Goal: Check status: Check status

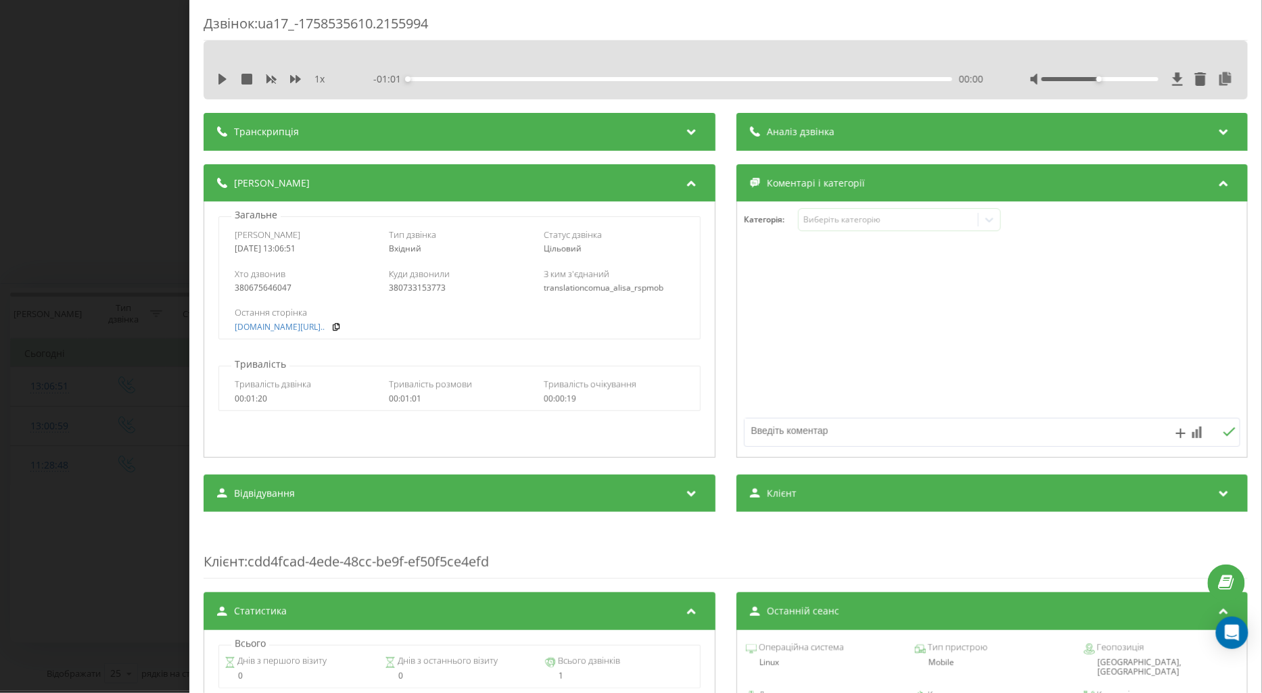
scroll to position [353, 0]
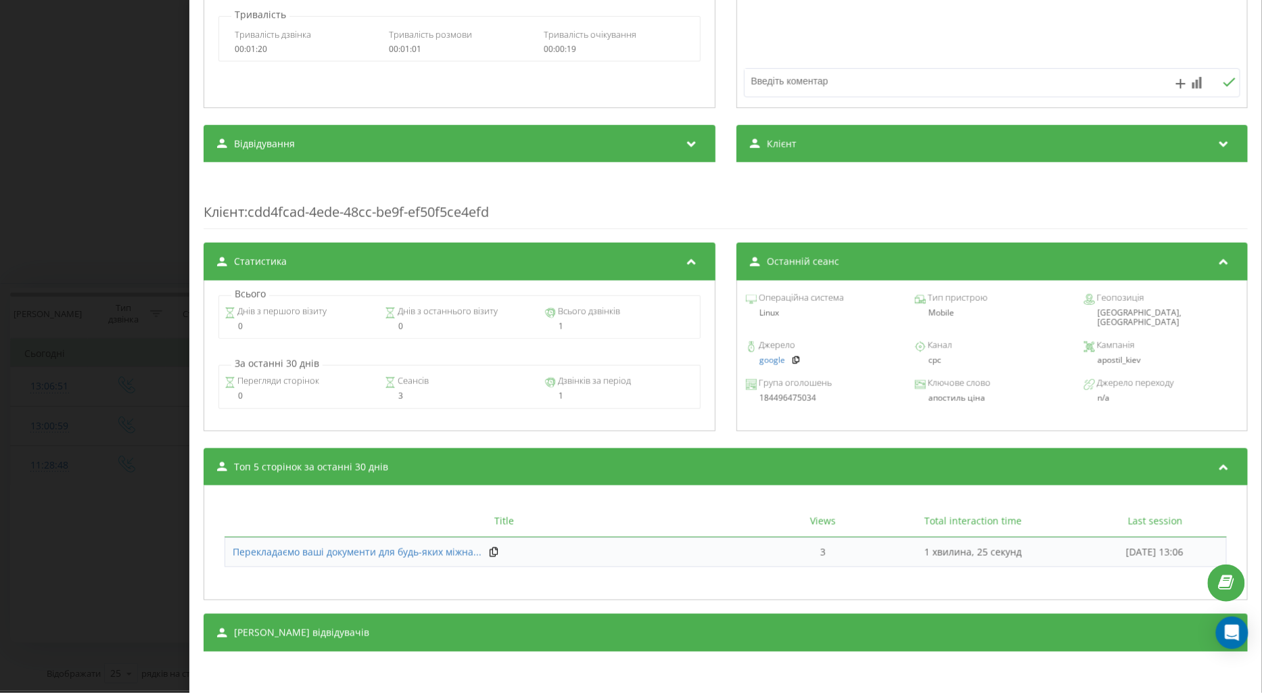
click at [127, 108] on div "Дзвінок : ua17_-1758535610.2155994 1 x - 01:01 00:00 00:00 Транскрипція Для AI-…" at bounding box center [631, 346] width 1262 height 693
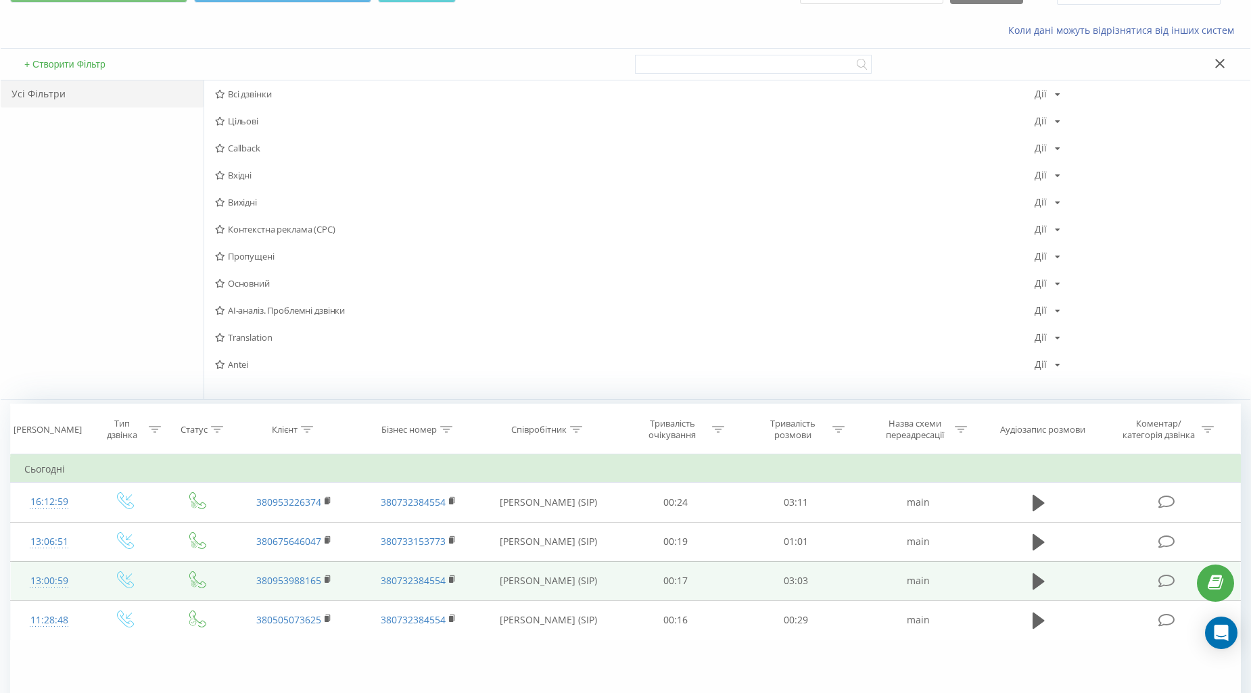
scroll to position [150, 0]
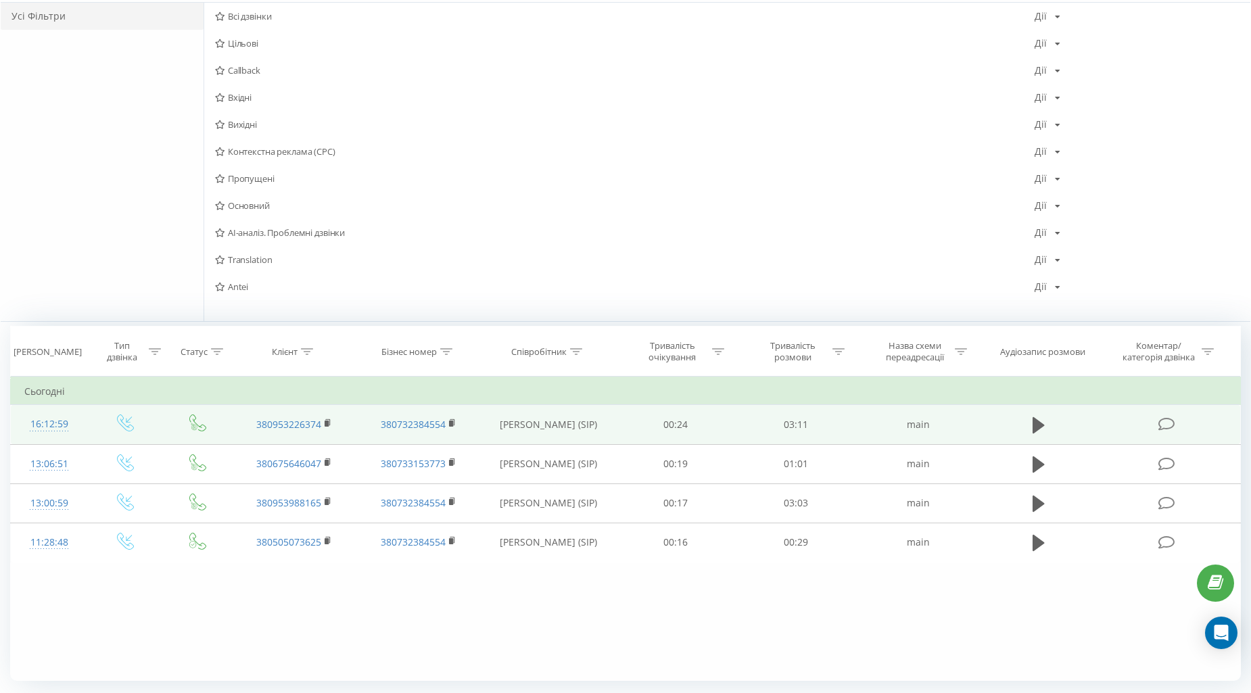
click at [52, 419] on div "16:12:59" at bounding box center [48, 424] width 49 height 26
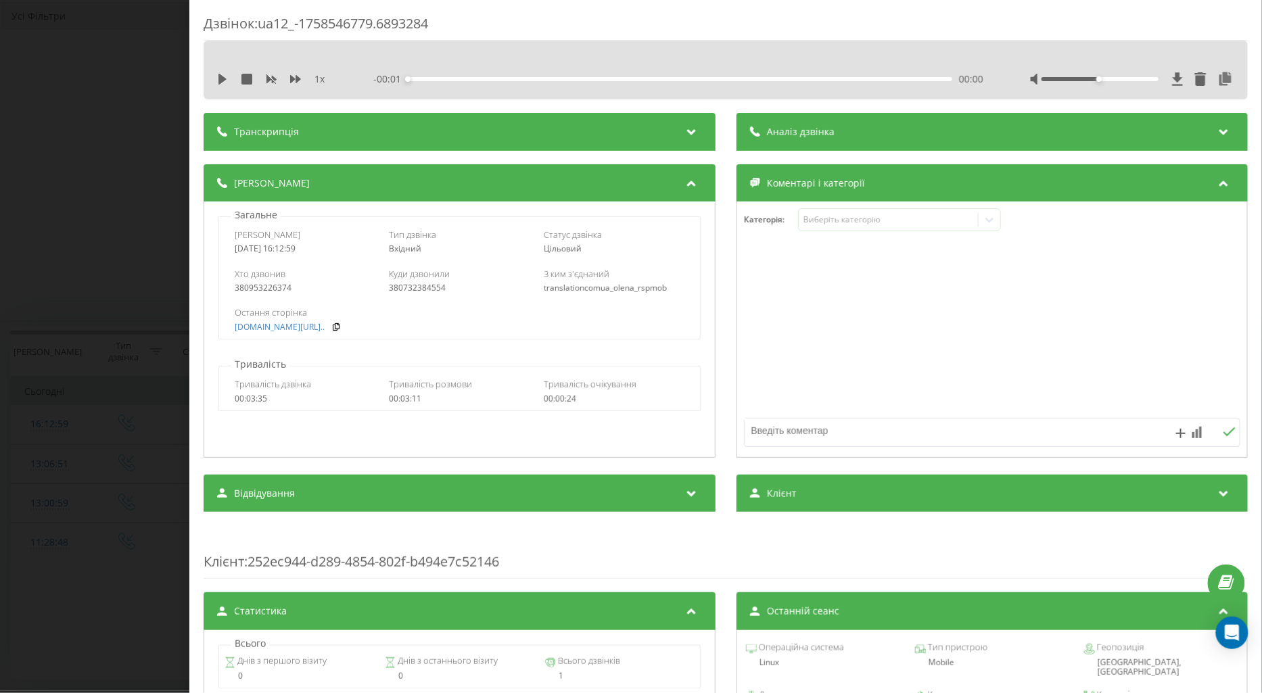
click at [73, 434] on div "Дзвінок : ua12_-1758546779.6893284 1 x - 00:01 00:00 00:00 Транскрипція Для AI-…" at bounding box center [631, 346] width 1262 height 693
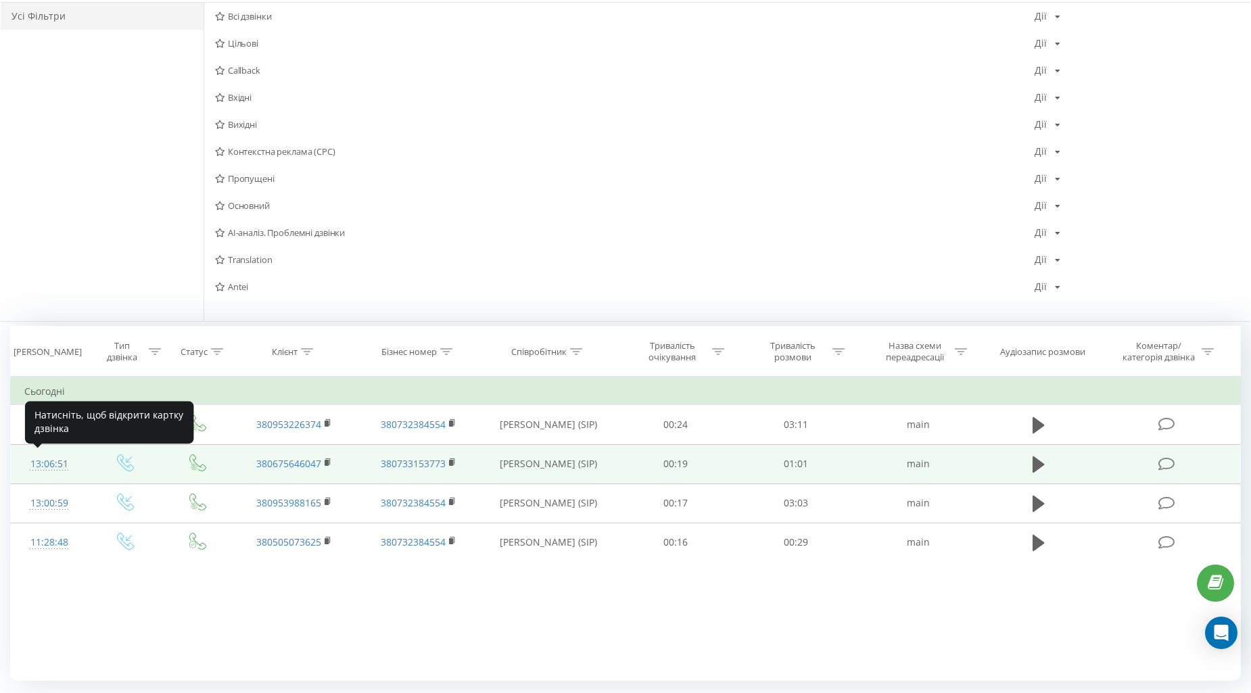
click at [49, 468] on div "13:06:51" at bounding box center [48, 464] width 49 height 26
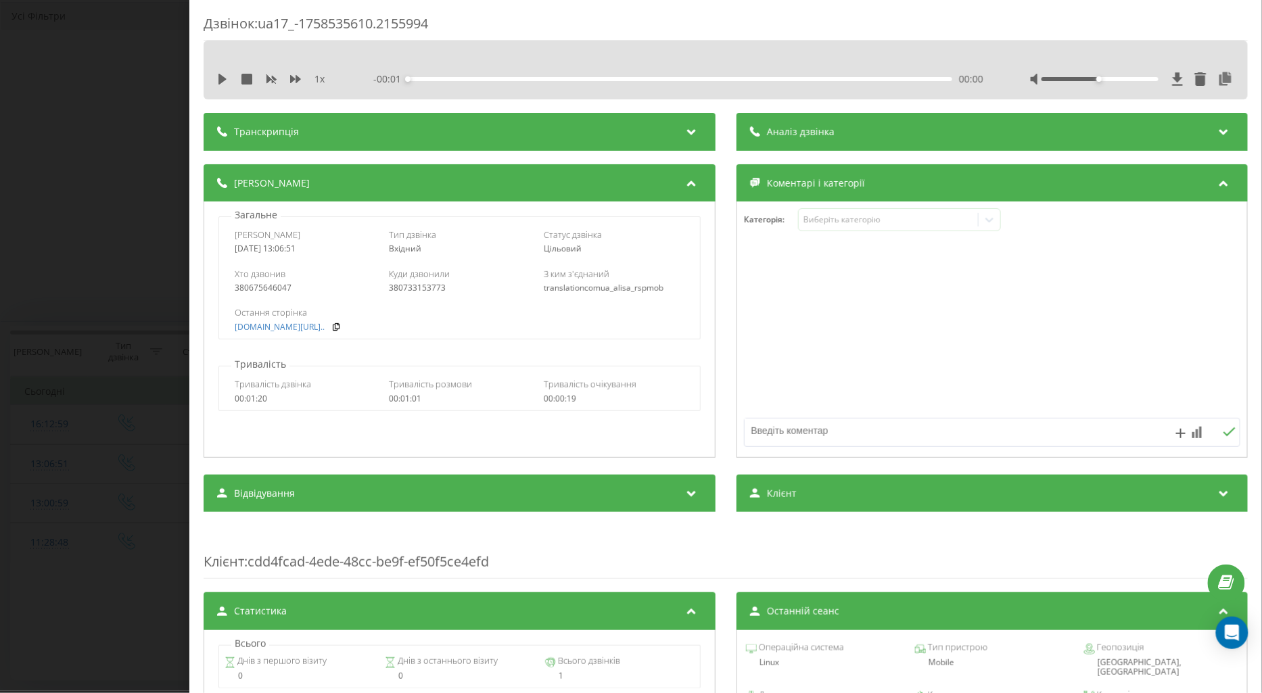
click at [66, 467] on div "Дзвінок : ua17_-1758535610.2155994 1 x - 00:01 00:00 00:00 Транскрипція Для AI-…" at bounding box center [631, 346] width 1262 height 693
